Goal: Task Accomplishment & Management: Manage account settings

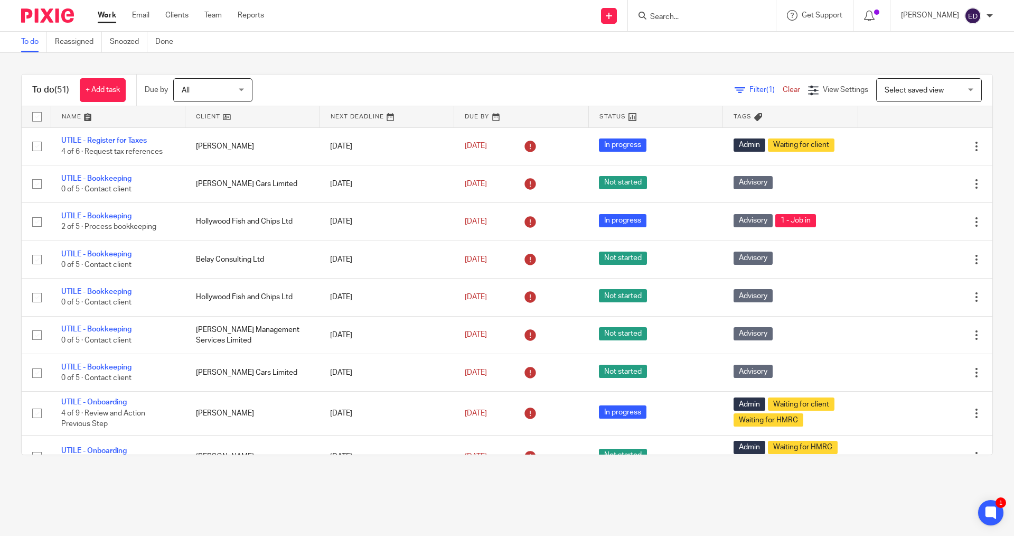
click at [729, 18] on input "Search" at bounding box center [696, 18] width 95 height 10
type input "djuka"
click at [708, 77] on link at bounding box center [712, 74] width 131 height 16
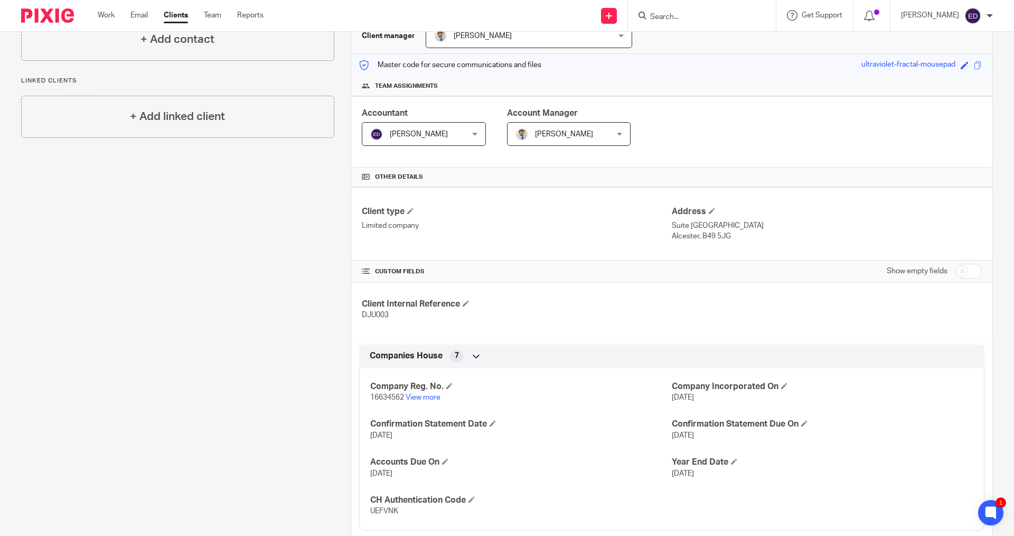
scroll to position [228, 0]
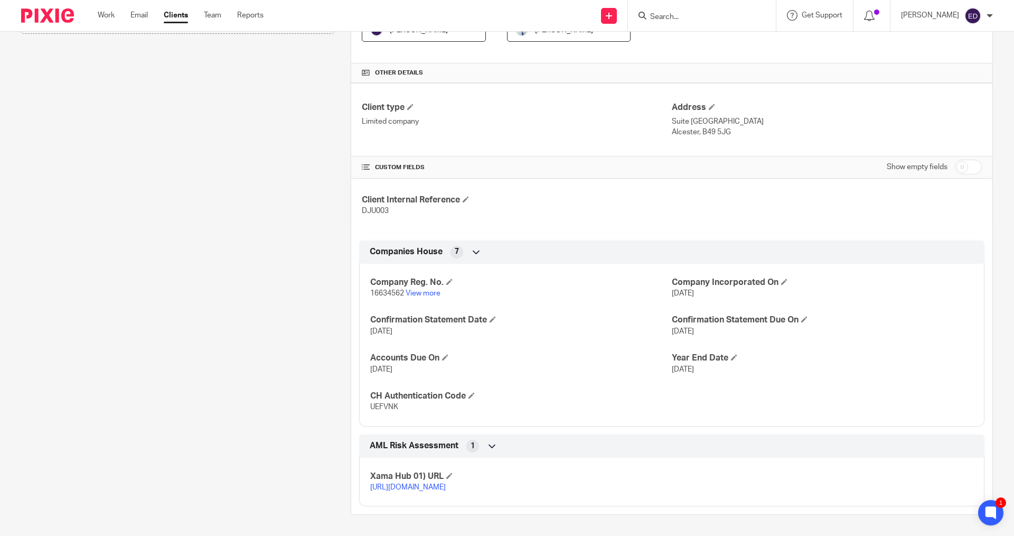
click at [955, 160] on input "checkbox" at bounding box center [968, 167] width 27 height 15
checkbox input "true"
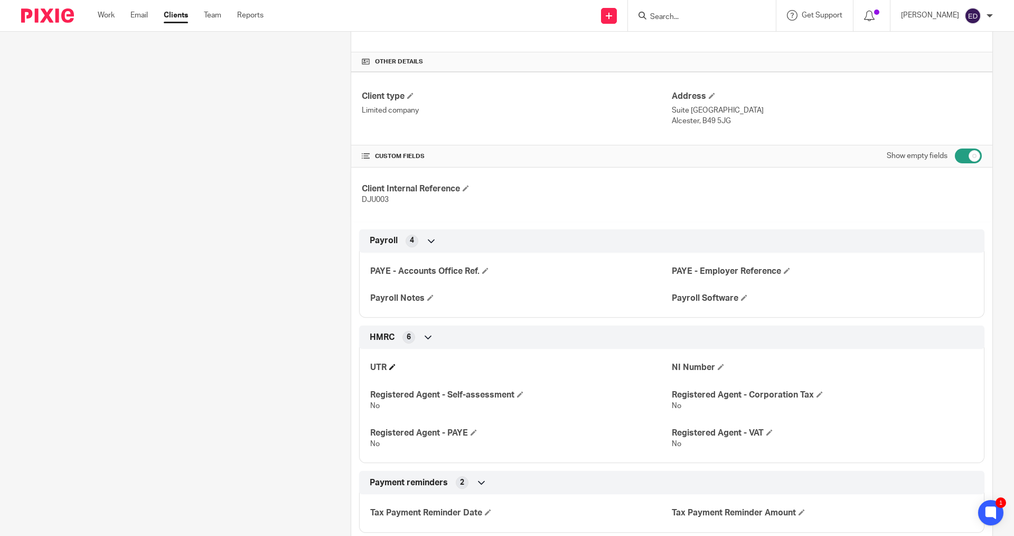
click at [385, 368] on h4 "UTR" at bounding box center [521, 367] width 302 height 11
click at [388, 368] on h4 "UTR" at bounding box center [521, 367] width 302 height 11
click at [391, 367] on span at bounding box center [392, 366] width 6 height 6
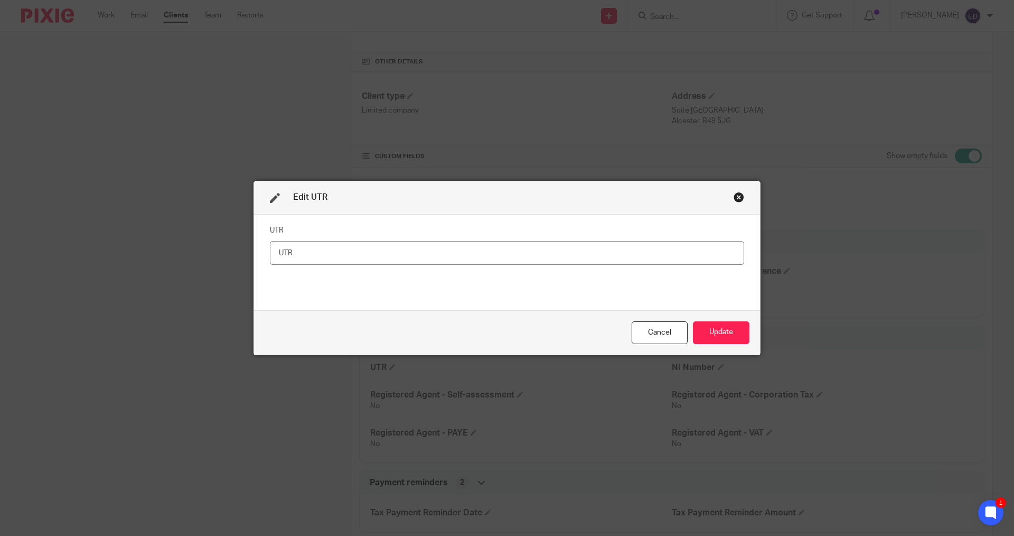
click at [365, 253] on input "text" at bounding box center [507, 253] width 474 height 24
click at [304, 257] on input "460552229" at bounding box center [507, 253] width 474 height 24
type input "4605522229"
click at [709, 323] on button "Update" at bounding box center [721, 332] width 57 height 23
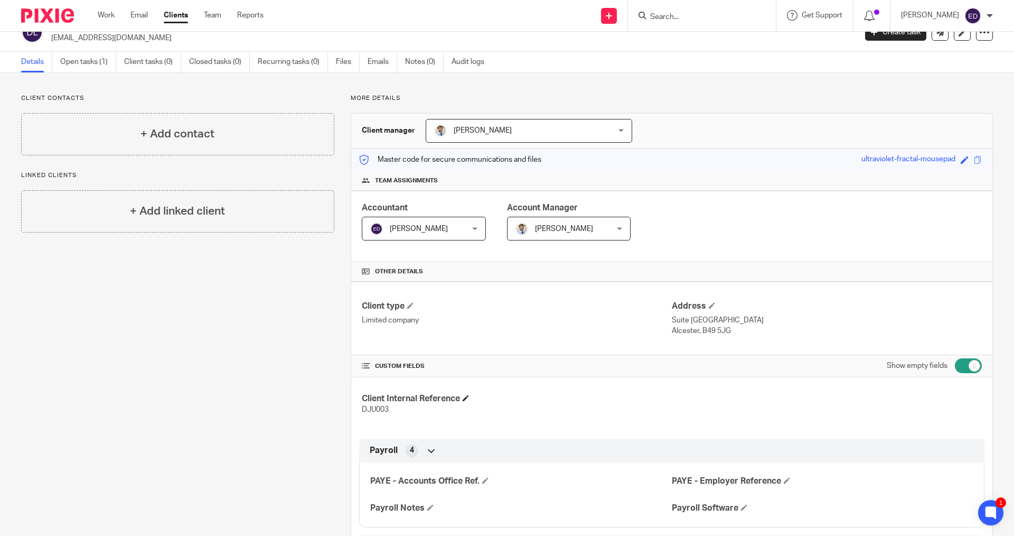
scroll to position [0, 0]
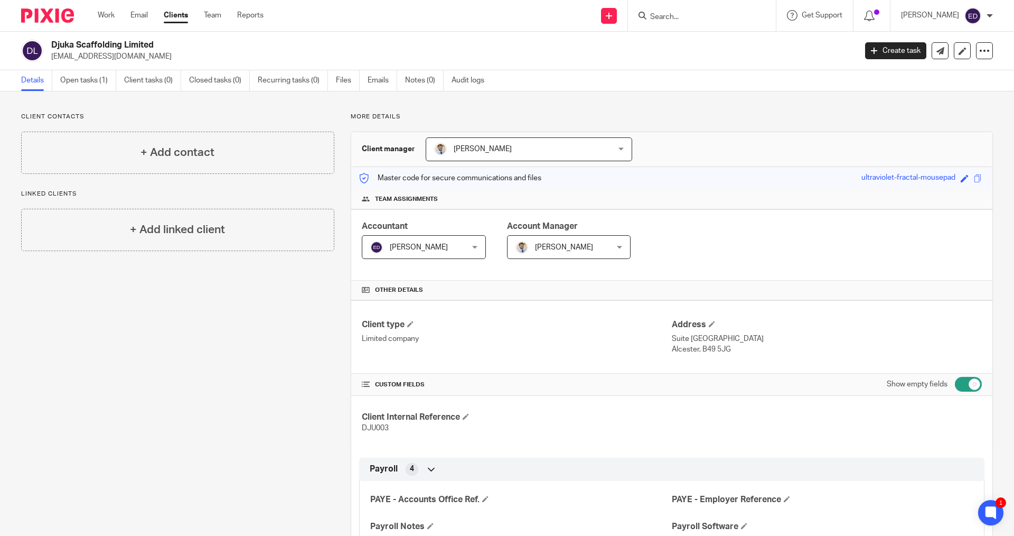
click at [961, 380] on input "checkbox" at bounding box center [968, 384] width 27 height 15
checkbox input "false"
click at [96, 77] on link "Open tasks (1)" at bounding box center [88, 80] width 56 height 21
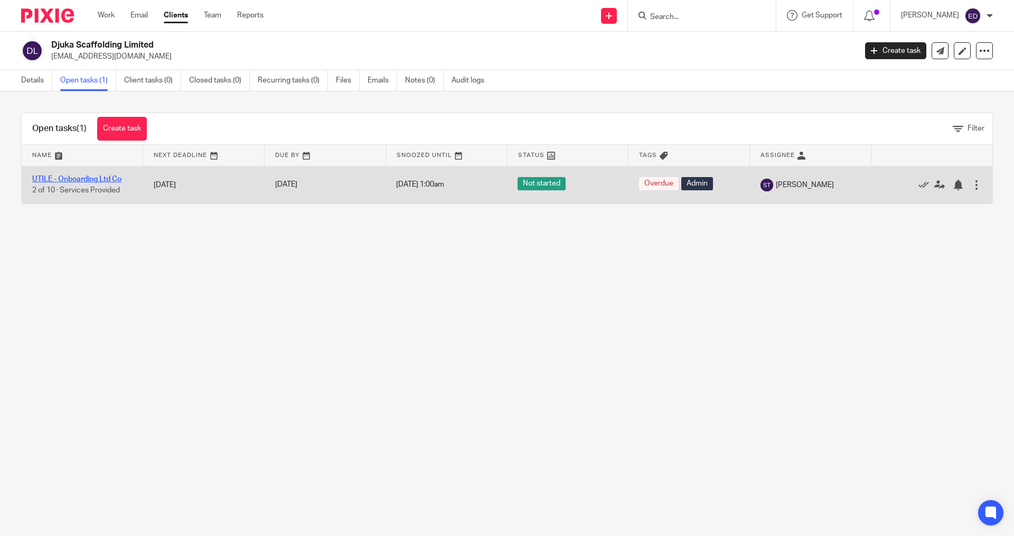
click at [100, 176] on link "UTILE - Onboarding Ltd Co" at bounding box center [76, 178] width 89 height 7
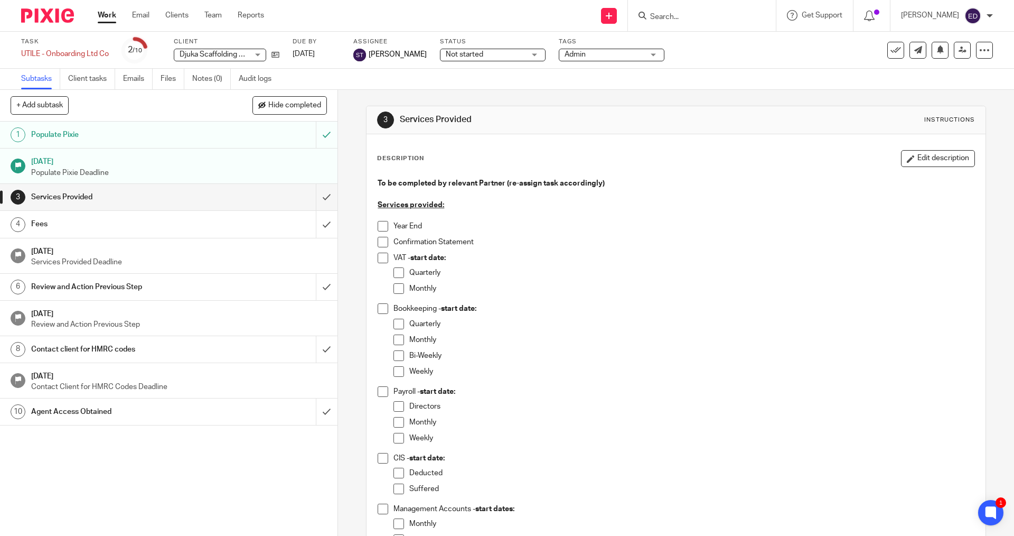
click at [102, 17] on link "Work" at bounding box center [107, 15] width 18 height 11
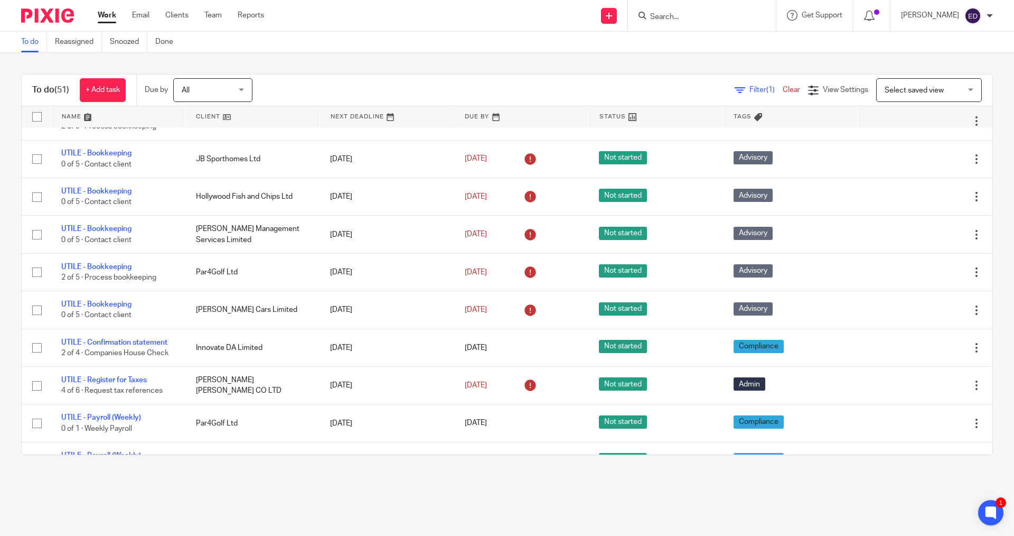
scroll to position [845, 0]
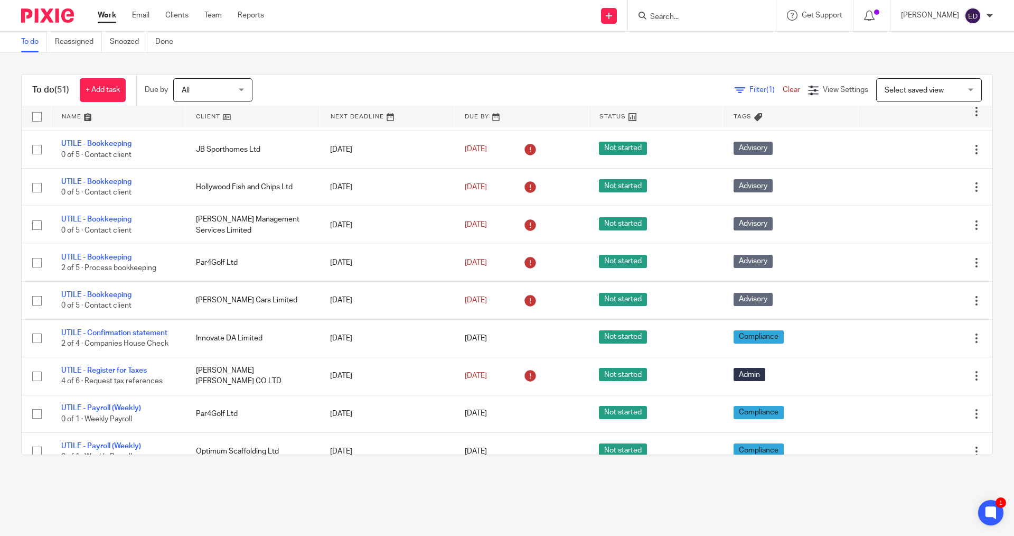
click at [744, 17] on input "Search" at bounding box center [696, 18] width 95 height 10
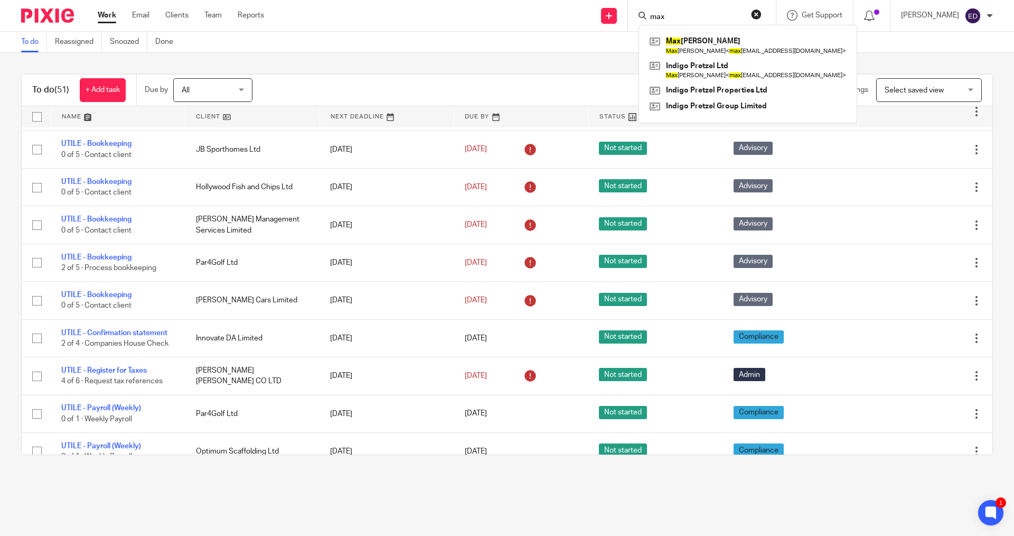
type input "max"
